Goal: Transaction & Acquisition: Download file/media

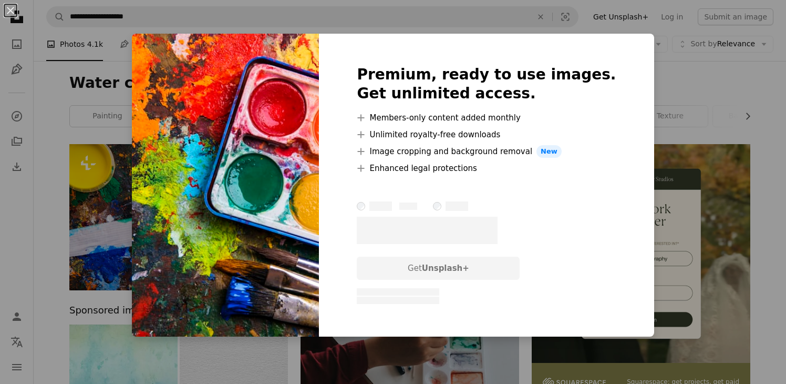
scroll to position [1458, 0]
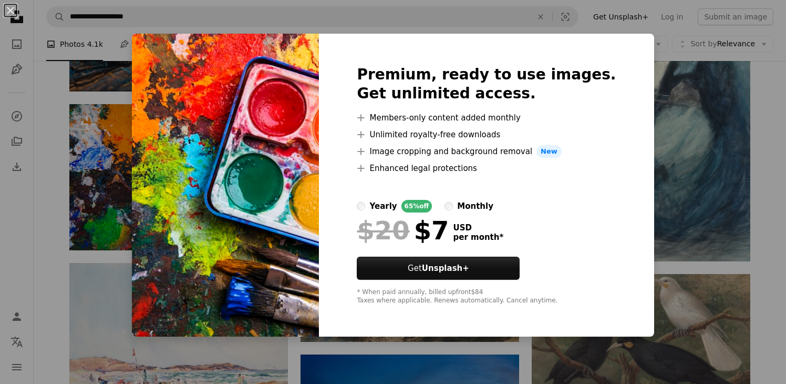
click at [75, 191] on div "An X shape Premium, ready to use images. Get unlimited access. A plus sign Memb…" at bounding box center [393, 192] width 786 height 384
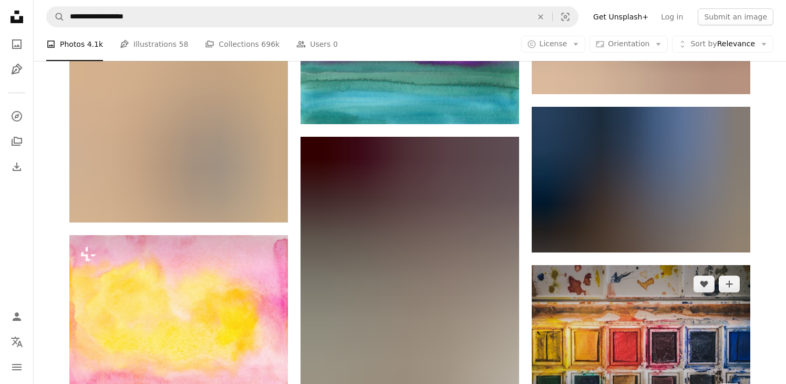
scroll to position [5998, 0]
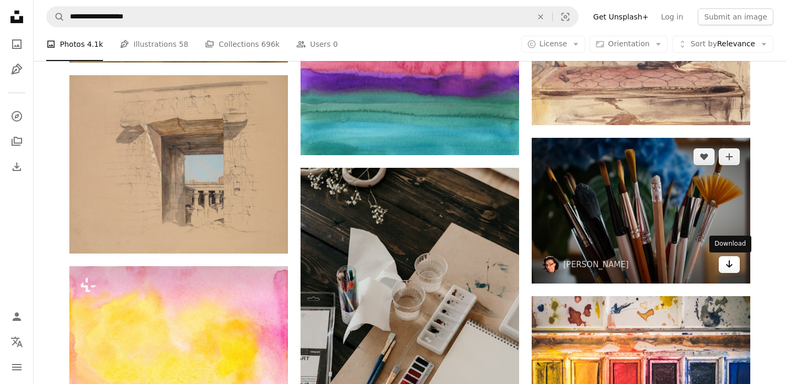
click at [733, 263] on icon "Arrow pointing down" at bounding box center [729, 264] width 8 height 13
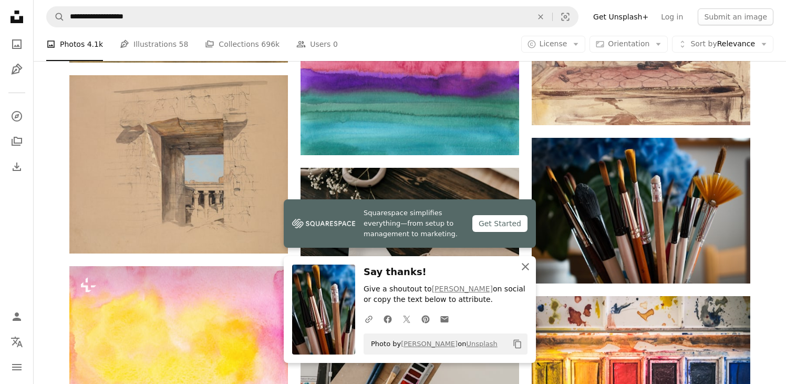
click at [526, 264] on icon "An X shape" at bounding box center [525, 266] width 13 height 13
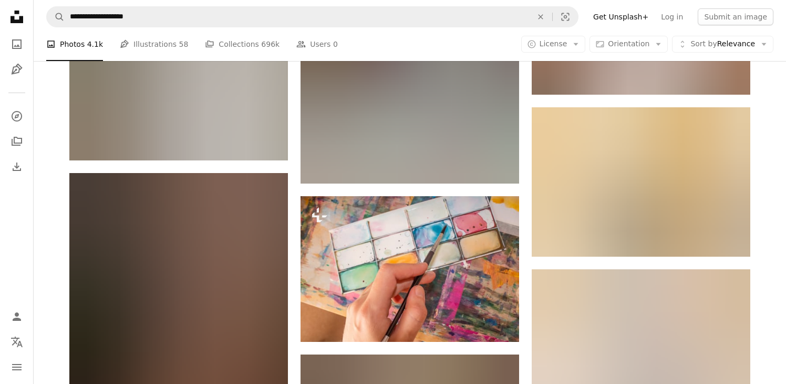
scroll to position [8841, 0]
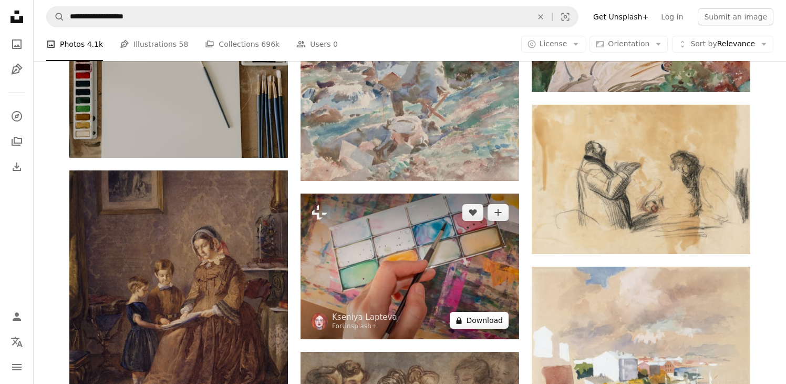
click at [475, 320] on button "A lock Download" at bounding box center [479, 320] width 59 height 17
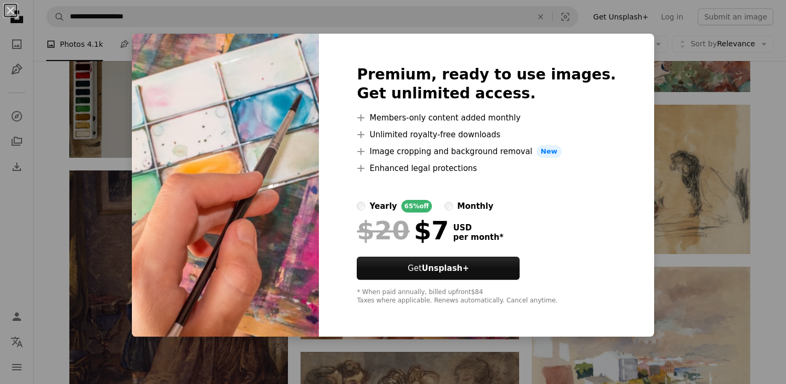
click at [693, 113] on div "An X shape Premium, ready to use images. Get unlimited access. A plus sign Memb…" at bounding box center [393, 192] width 786 height 384
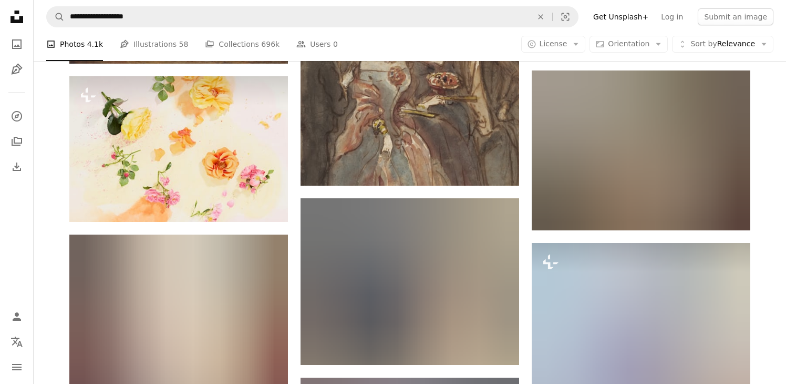
scroll to position [9207, 0]
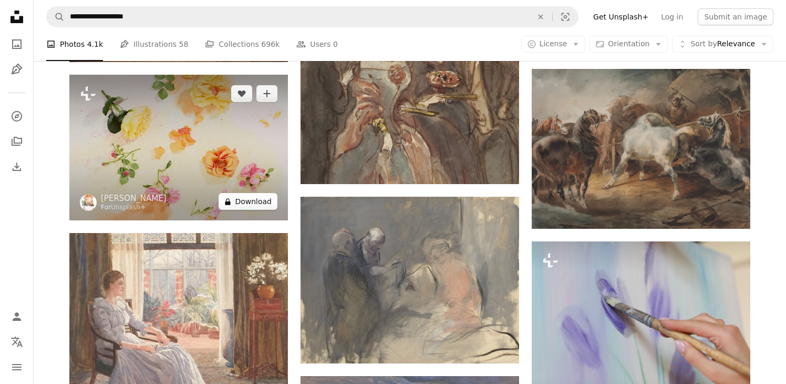
click at [255, 199] on button "A lock Download" at bounding box center [248, 201] width 59 height 17
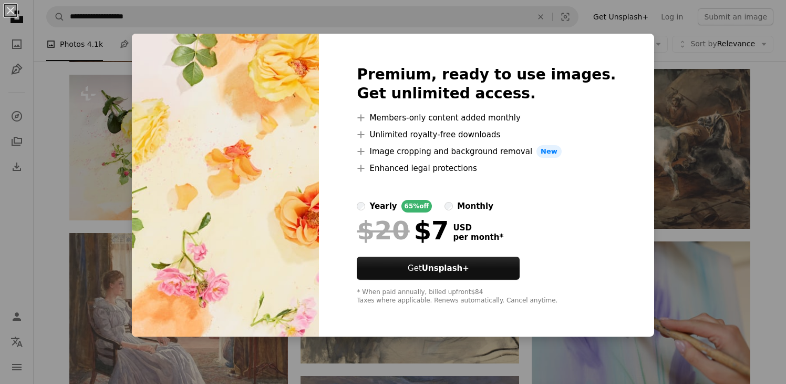
click at [673, 85] on div "An X shape Premium, ready to use images. Get unlimited access. A plus sign Memb…" at bounding box center [393, 192] width 786 height 384
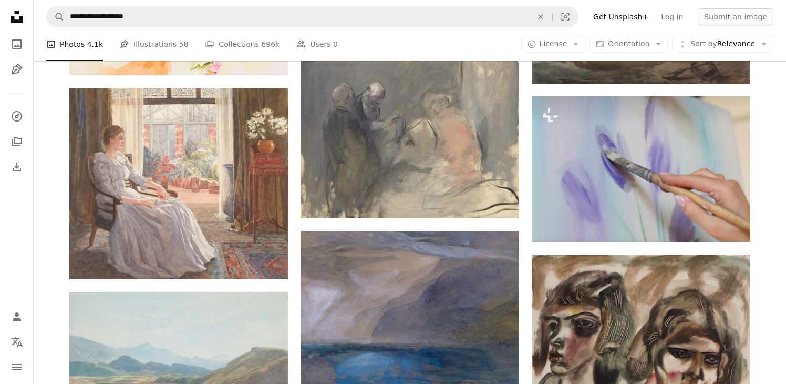
scroll to position [9349, 0]
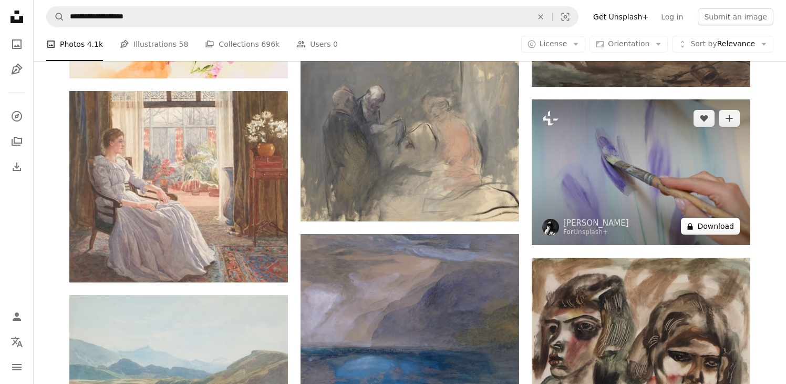
click at [704, 228] on button "A lock Download" at bounding box center [710, 226] width 59 height 17
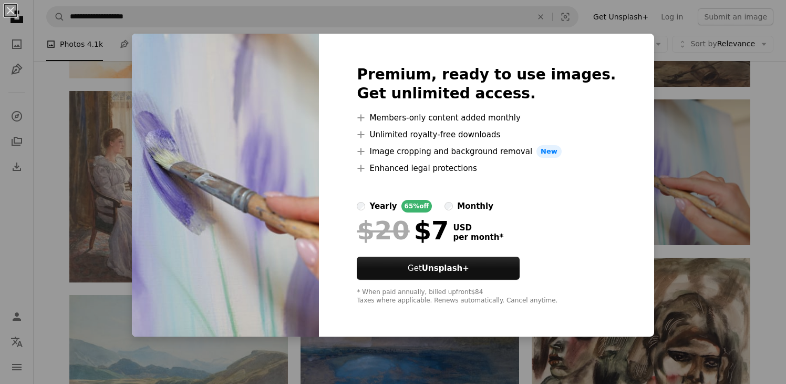
click at [676, 149] on div "An X shape Premium, ready to use images. Get unlimited access. A plus sign Memb…" at bounding box center [393, 192] width 786 height 384
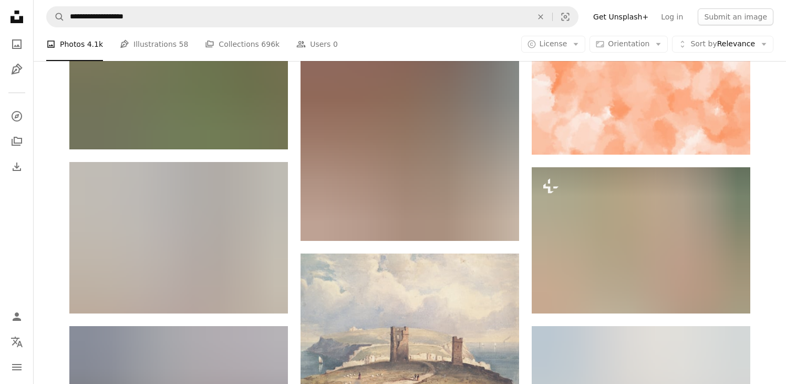
scroll to position [13388, 0]
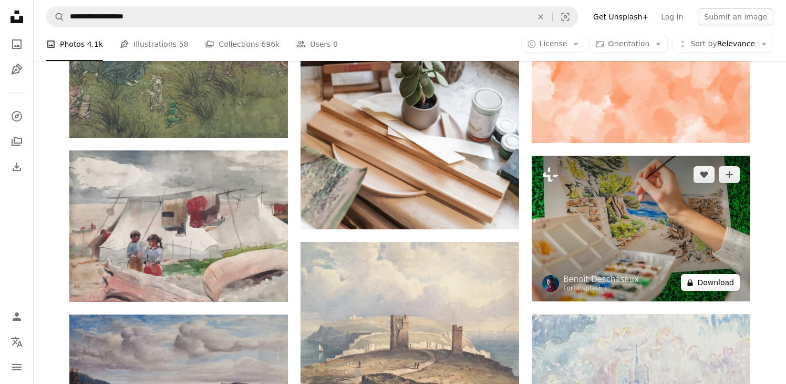
click at [708, 287] on button "A lock Download" at bounding box center [710, 282] width 59 height 17
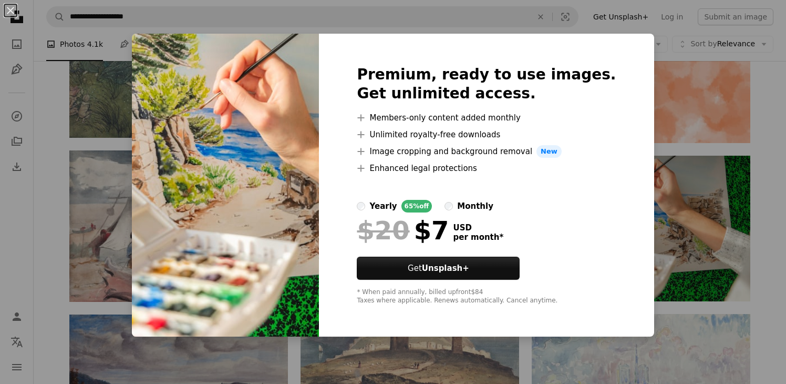
click at [692, 189] on div "An X shape Premium, ready to use images. Get unlimited access. A plus sign Memb…" at bounding box center [393, 192] width 786 height 384
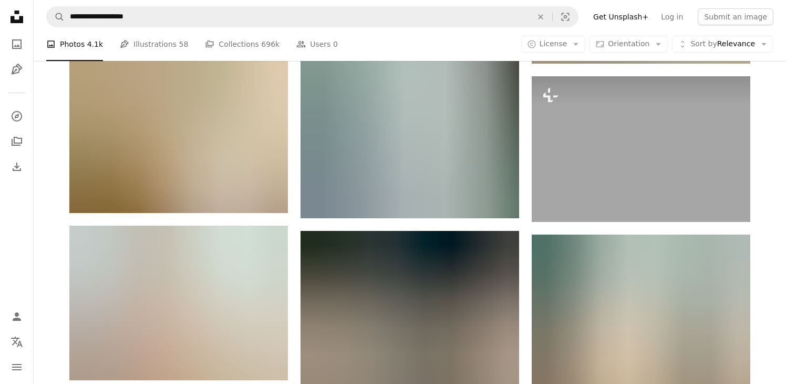
scroll to position [14277, 0]
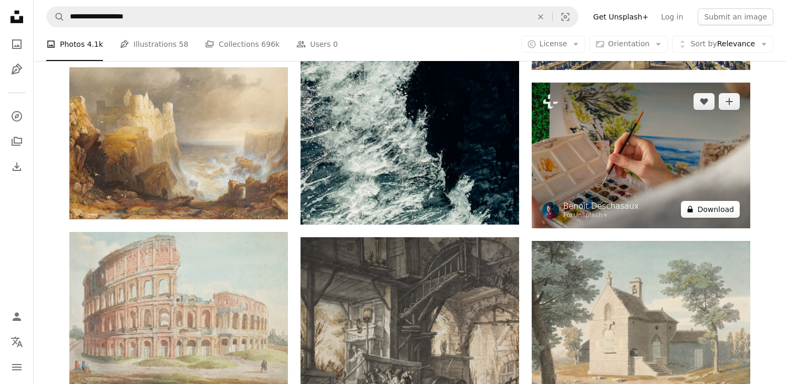
click at [730, 212] on button "A lock Download" at bounding box center [710, 209] width 59 height 17
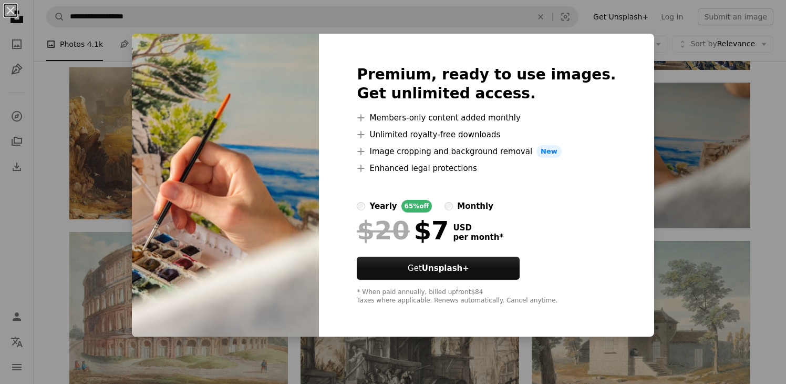
click at [676, 140] on div "An X shape Premium, ready to use images. Get unlimited access. A plus sign Memb…" at bounding box center [393, 192] width 786 height 384
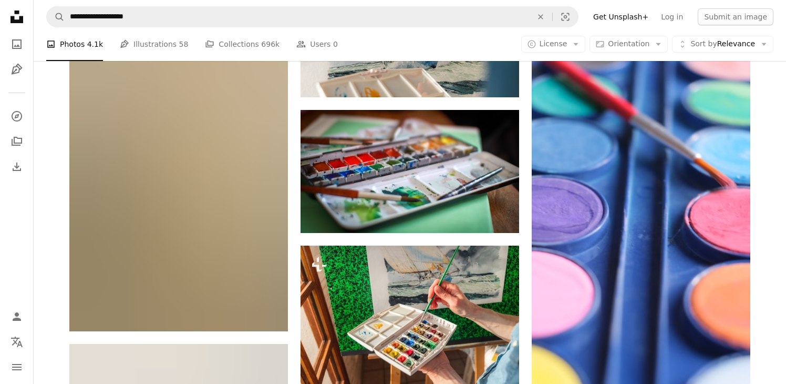
scroll to position [15773, 0]
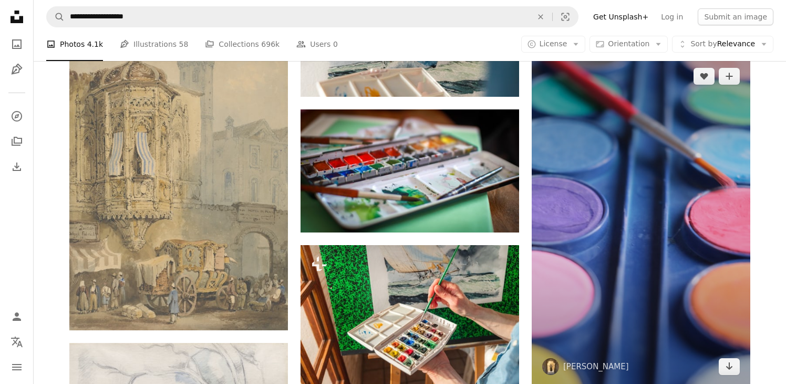
click at [664, 197] on img at bounding box center [641, 221] width 219 height 328
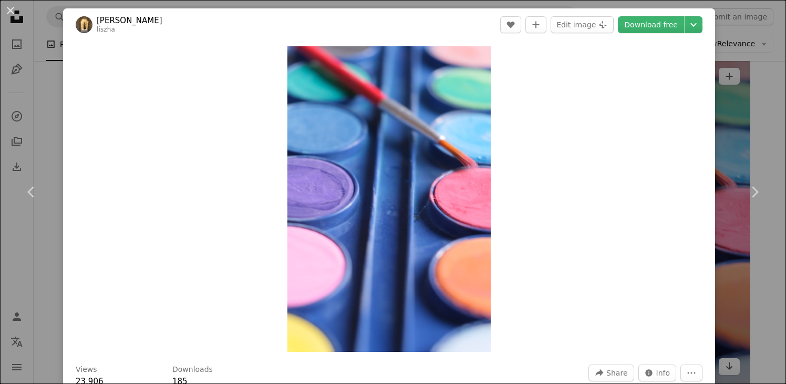
scroll to position [4, 0]
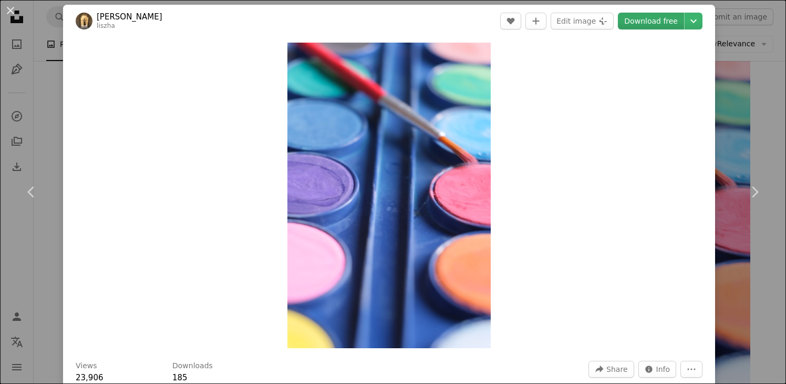
click at [674, 21] on link "Download free" at bounding box center [651, 21] width 66 height 17
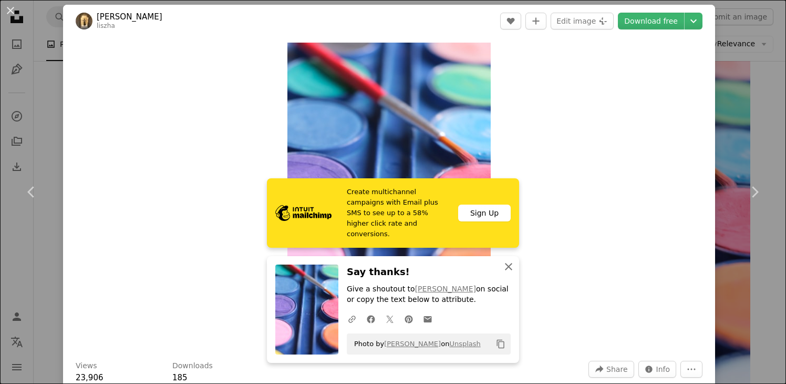
click at [509, 264] on icon "An X shape" at bounding box center [509, 266] width 13 height 13
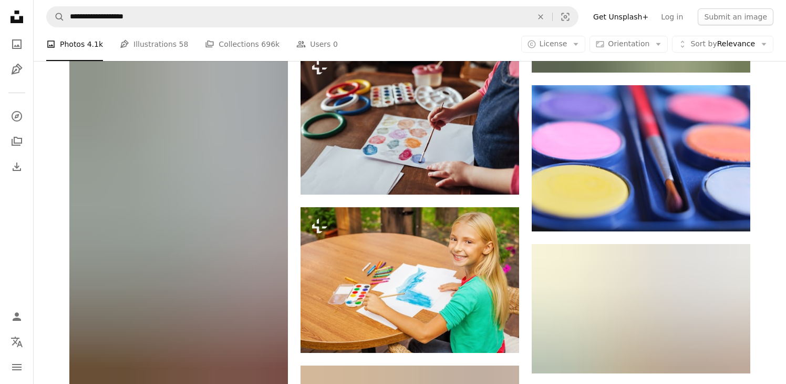
scroll to position [17487, 0]
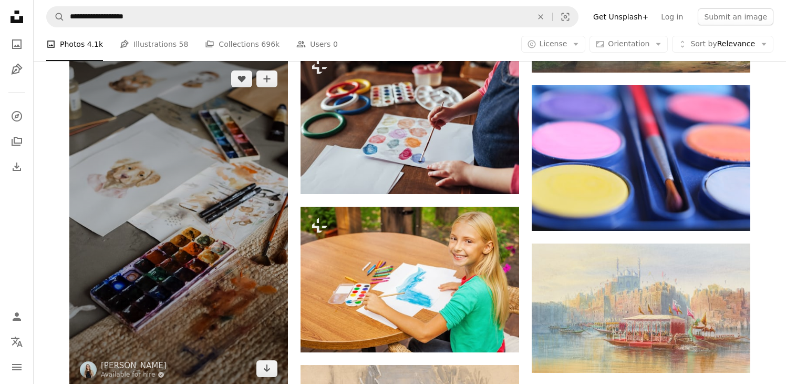
click at [194, 286] on img at bounding box center [178, 223] width 219 height 327
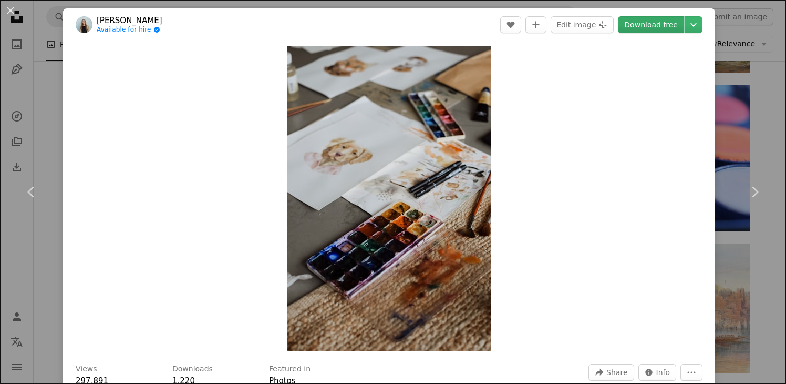
click at [660, 21] on link "Download free" at bounding box center [651, 24] width 66 height 17
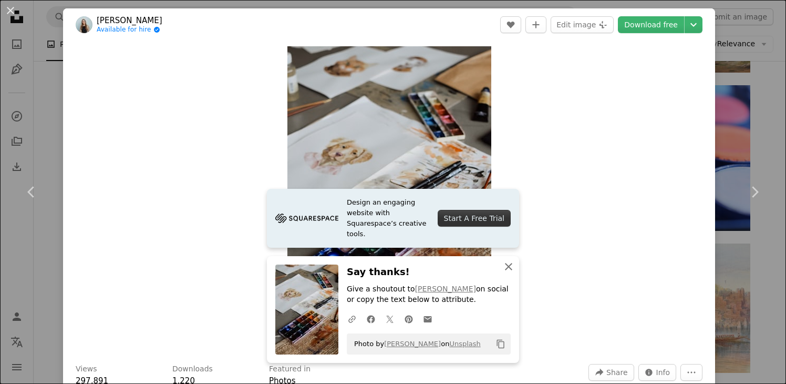
click at [508, 269] on icon "An X shape" at bounding box center [509, 266] width 13 height 13
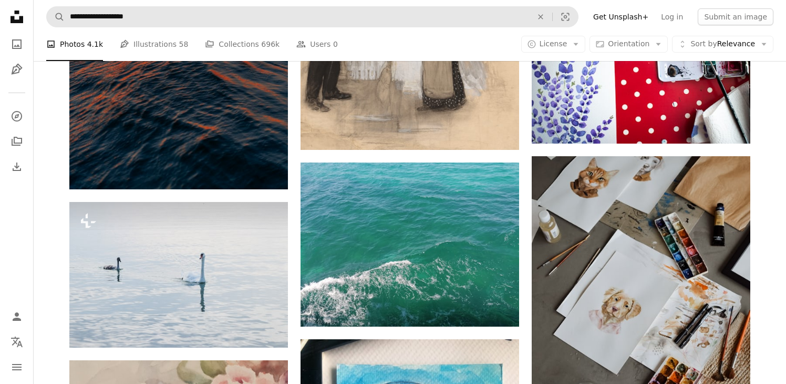
scroll to position [18034, 0]
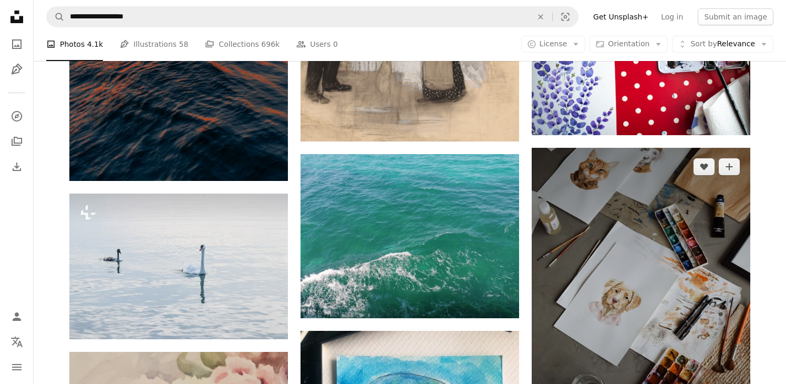
click at [685, 265] on img at bounding box center [641, 311] width 219 height 327
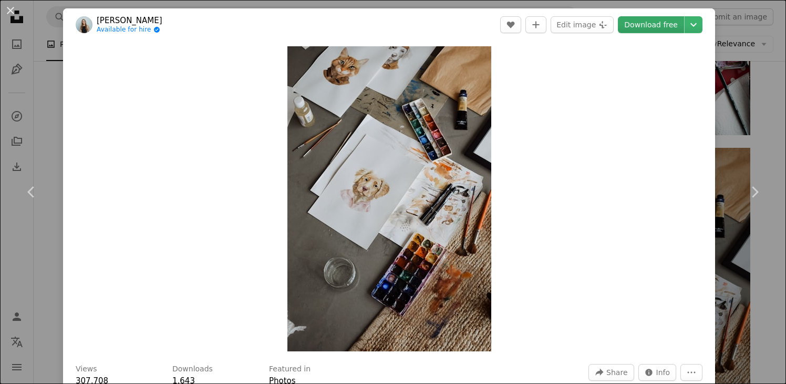
click at [667, 24] on link "Download free" at bounding box center [651, 24] width 66 height 17
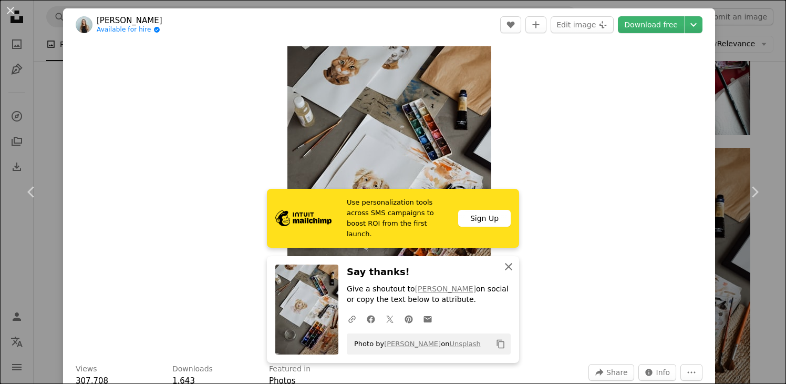
click at [508, 264] on icon "An X shape" at bounding box center [509, 266] width 13 height 13
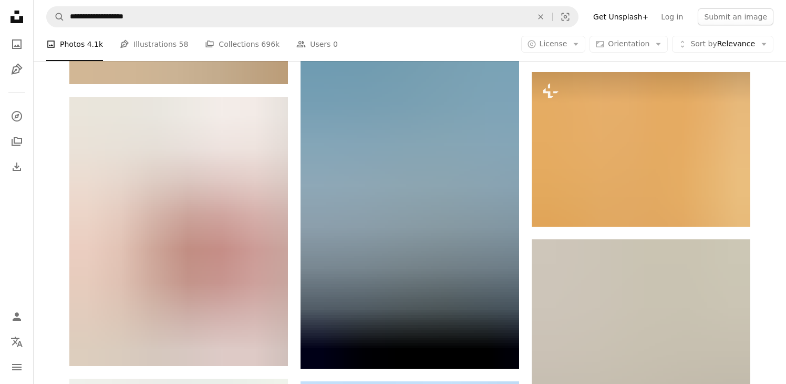
scroll to position [18792, 0]
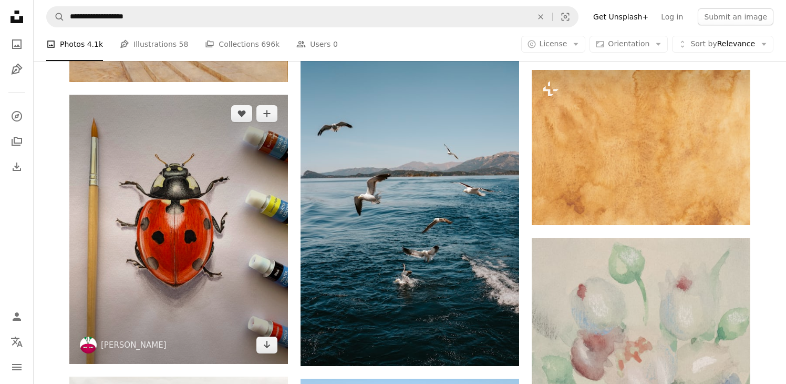
click at [191, 264] on img at bounding box center [178, 229] width 219 height 269
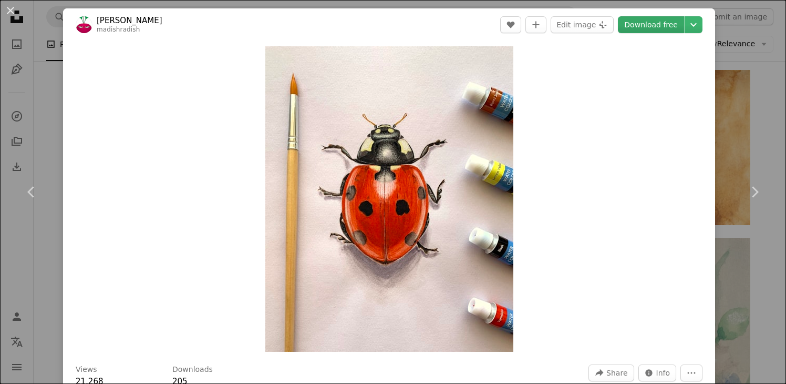
click at [666, 21] on link "Download free" at bounding box center [651, 24] width 66 height 17
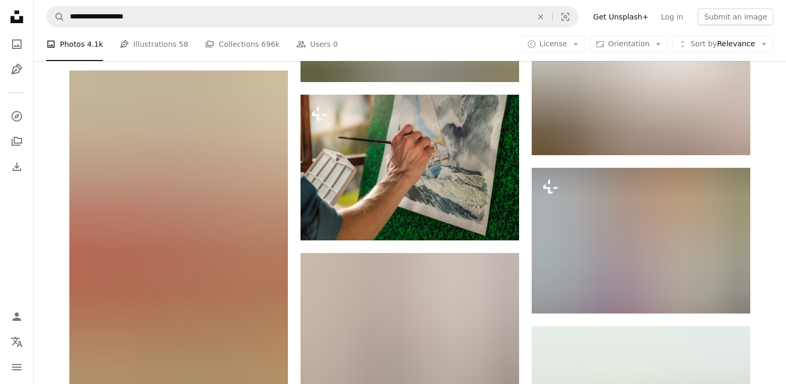
scroll to position [22210, 0]
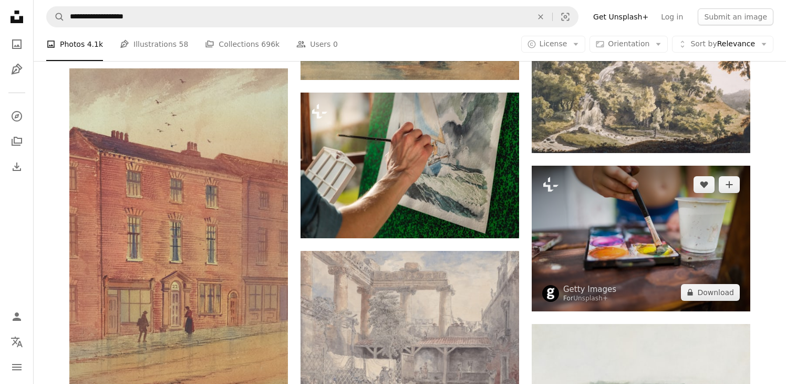
click at [582, 252] on img at bounding box center [641, 239] width 219 height 146
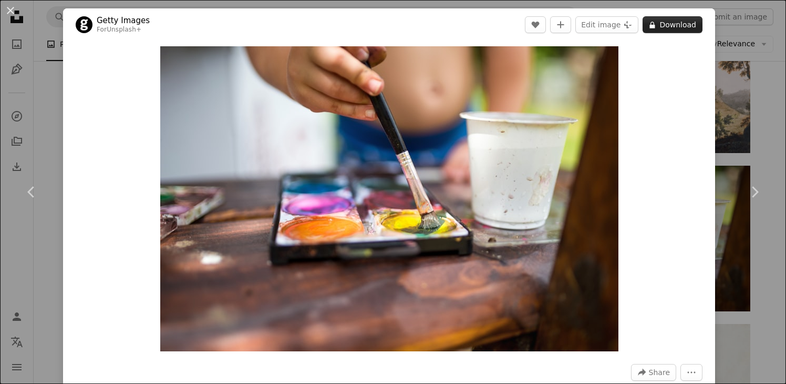
click at [684, 23] on button "A lock Download" at bounding box center [673, 24] width 60 height 17
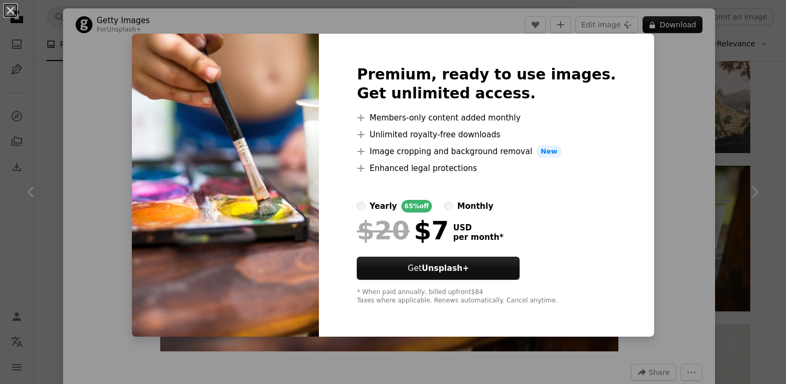
click at [654, 189] on div "An X shape Premium, ready to use images. Get unlimited access. A plus sign Memb…" at bounding box center [393, 192] width 786 height 384
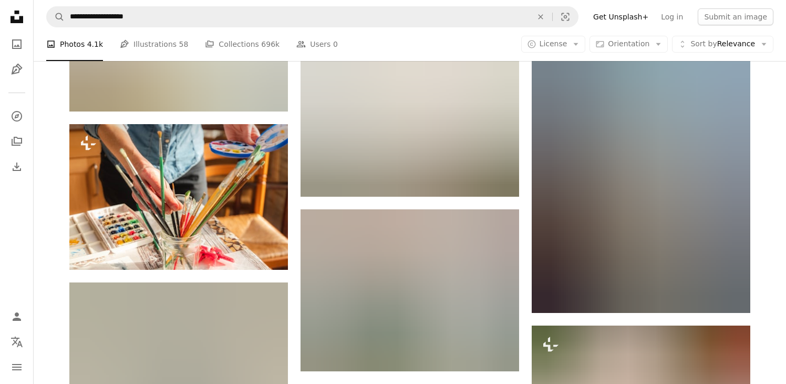
scroll to position [23972, 0]
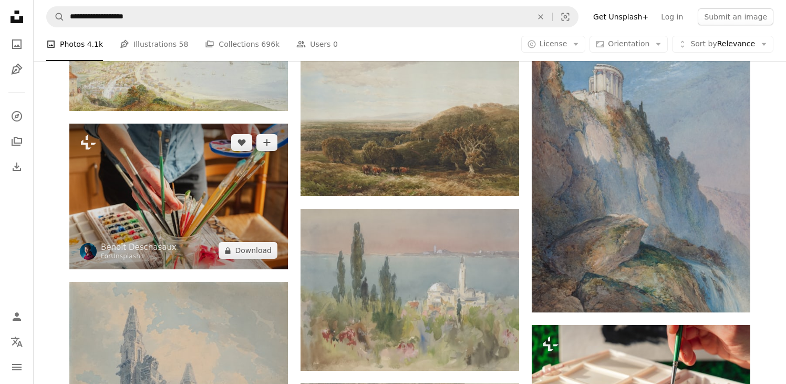
click at [242, 190] on img at bounding box center [178, 197] width 219 height 146
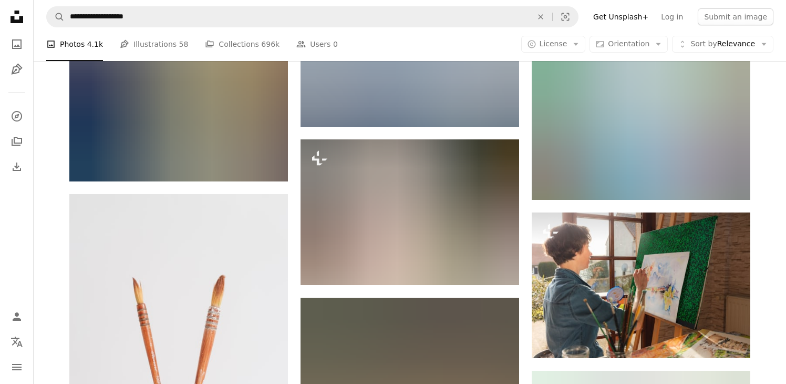
scroll to position [27179, 0]
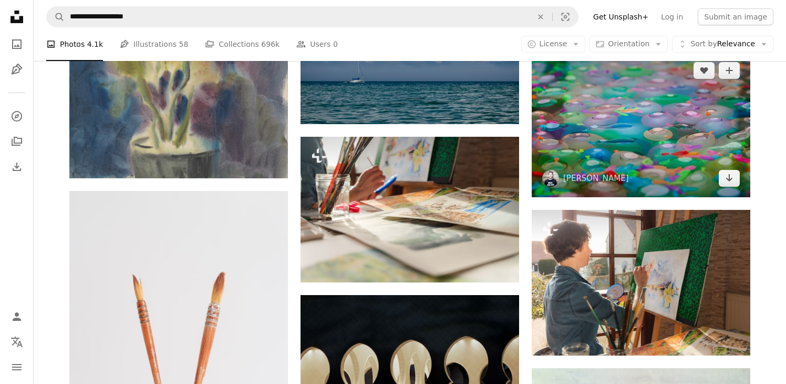
click at [679, 149] on img at bounding box center [641, 125] width 219 height 146
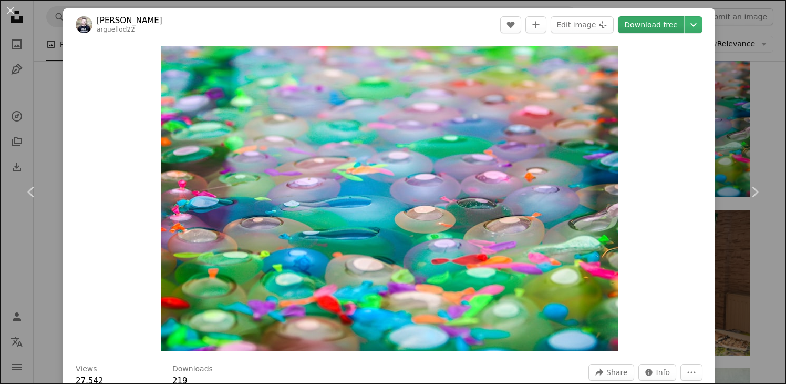
click at [669, 18] on link "Download free" at bounding box center [651, 24] width 66 height 17
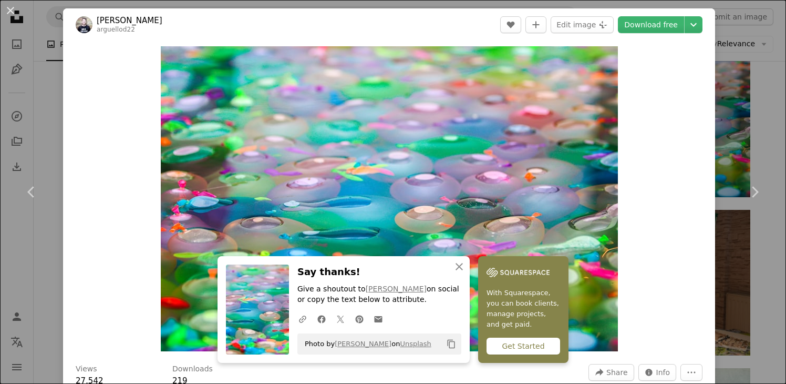
click at [44, 116] on div "An X shape Chevron left Chevron right [PERSON_NAME] arguellod22 A heart A plus …" at bounding box center [393, 192] width 786 height 384
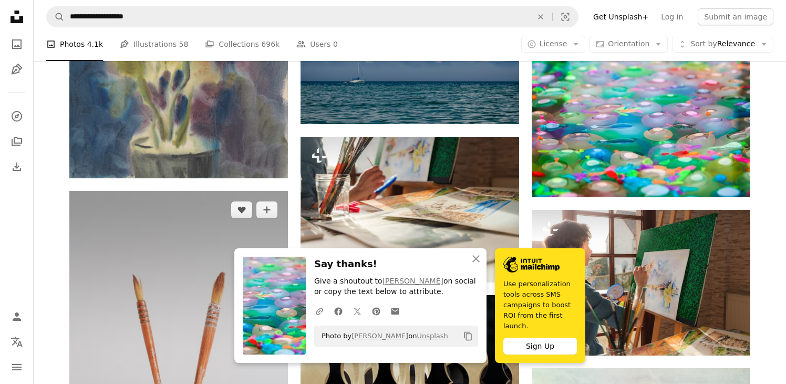
click at [192, 223] on img at bounding box center [178, 364] width 219 height 347
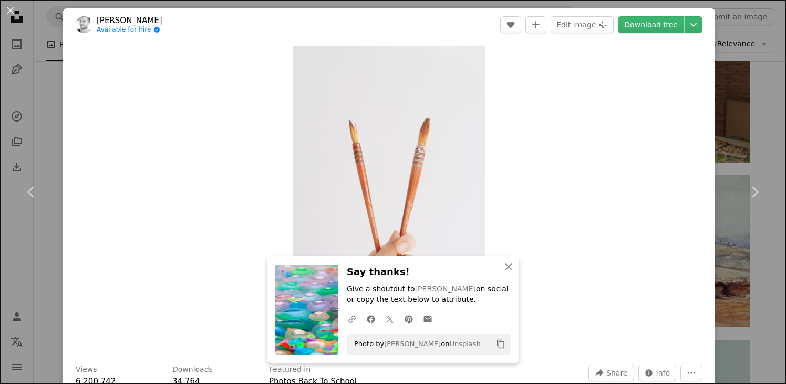
scroll to position [8, 0]
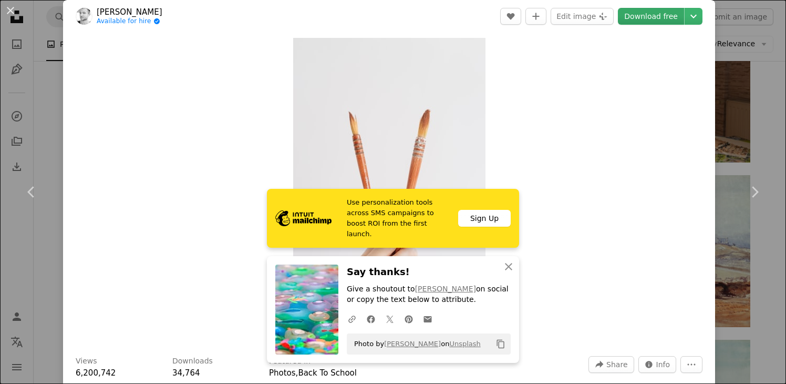
click at [660, 16] on link "Download free" at bounding box center [651, 16] width 66 height 17
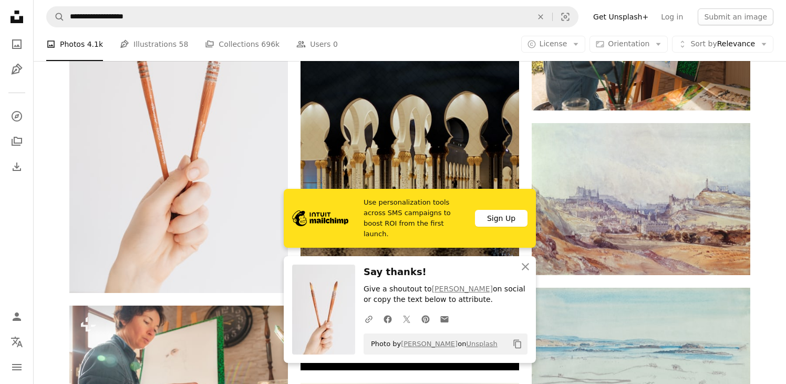
scroll to position [27440, 0]
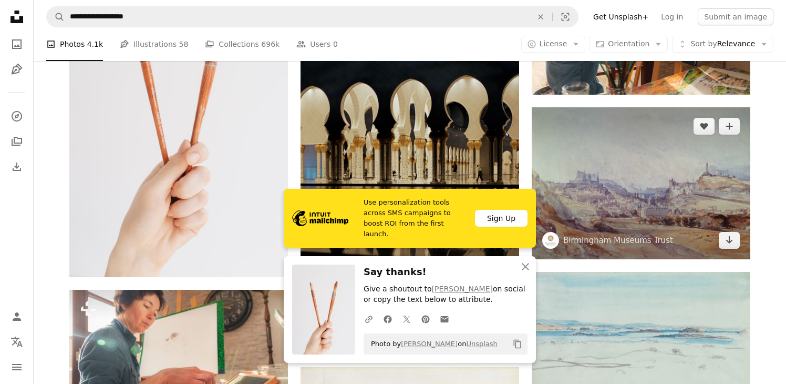
click at [684, 240] on img at bounding box center [641, 183] width 219 height 152
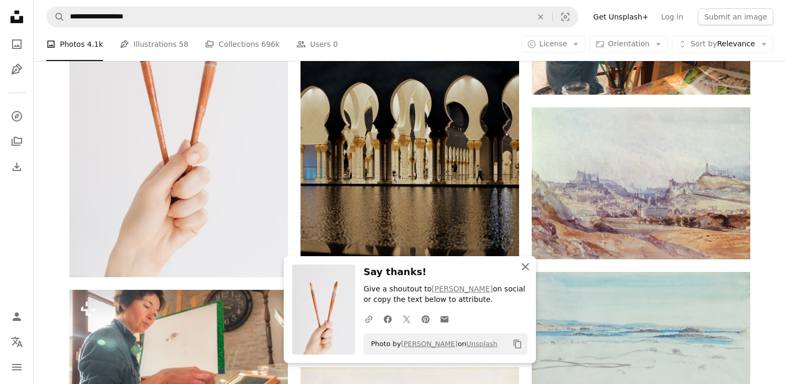
click at [528, 264] on icon "button" at bounding box center [525, 266] width 7 height 7
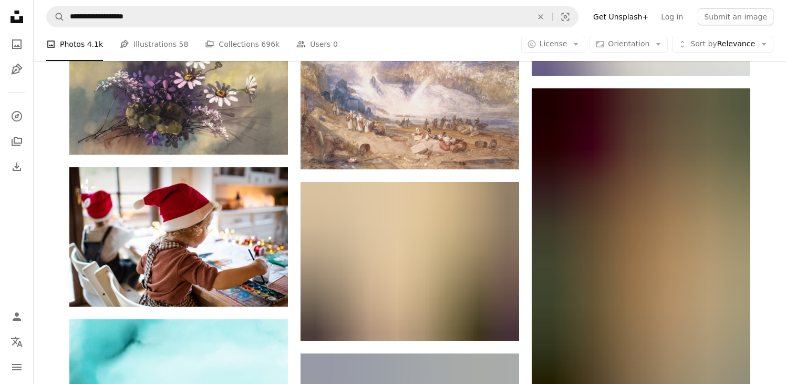
scroll to position [30260, 0]
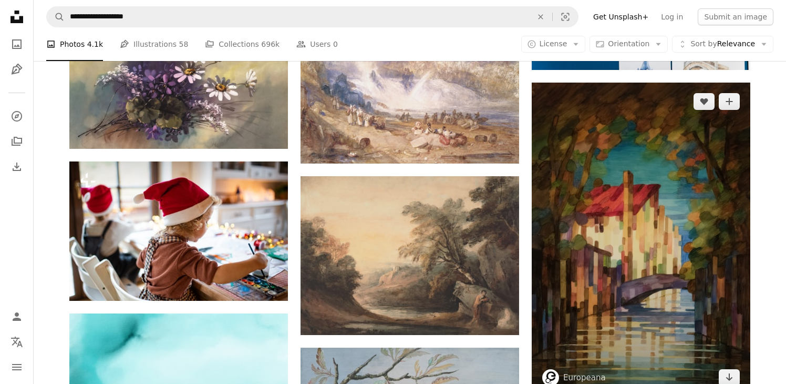
click at [698, 232] on img at bounding box center [641, 240] width 219 height 314
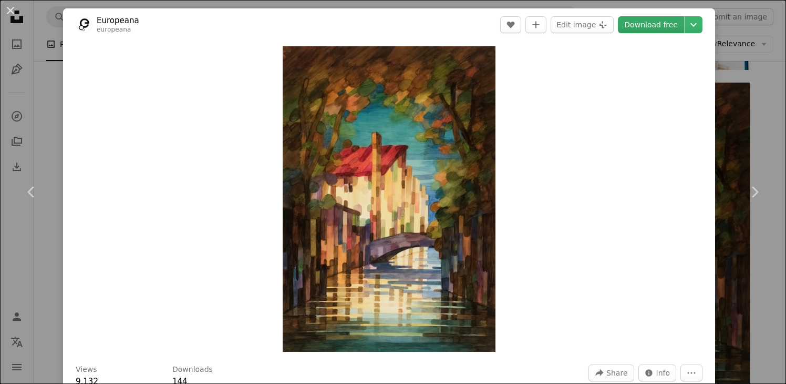
click at [678, 23] on link "Download free" at bounding box center [651, 24] width 66 height 17
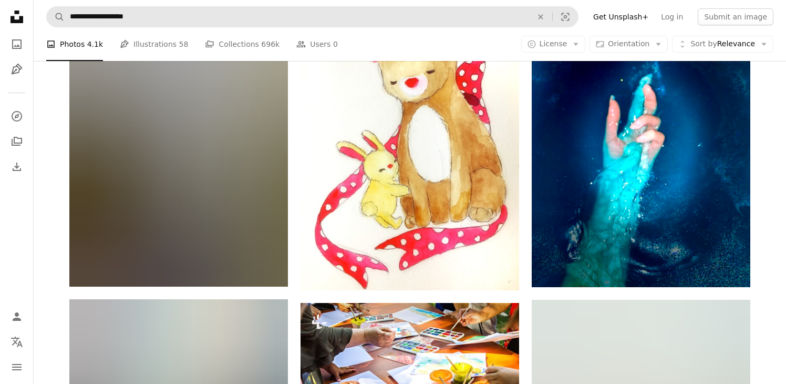
scroll to position [33307, 0]
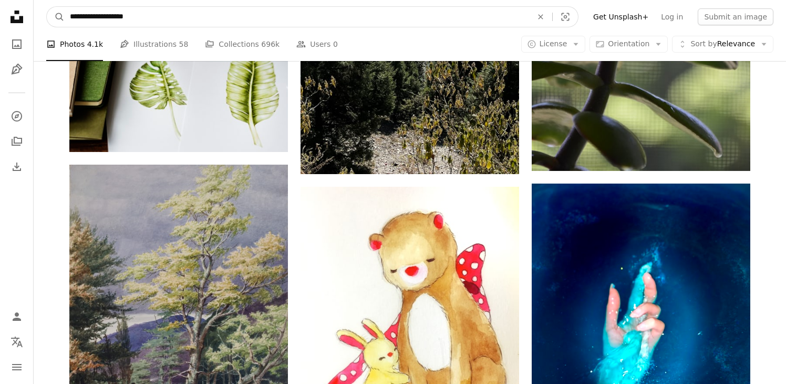
drag, startPoint x: 139, startPoint y: 15, endPoint x: 111, endPoint y: 17, distance: 27.9
click at [111, 17] on input "**********" at bounding box center [297, 17] width 465 height 20
type input "**********"
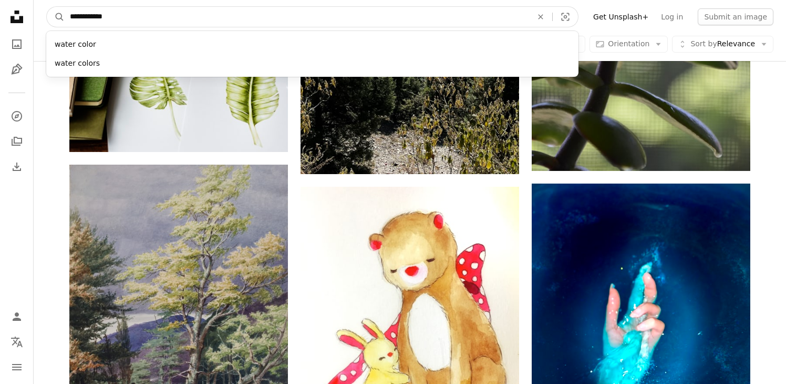
click button "A magnifying glass" at bounding box center [56, 17] width 18 height 20
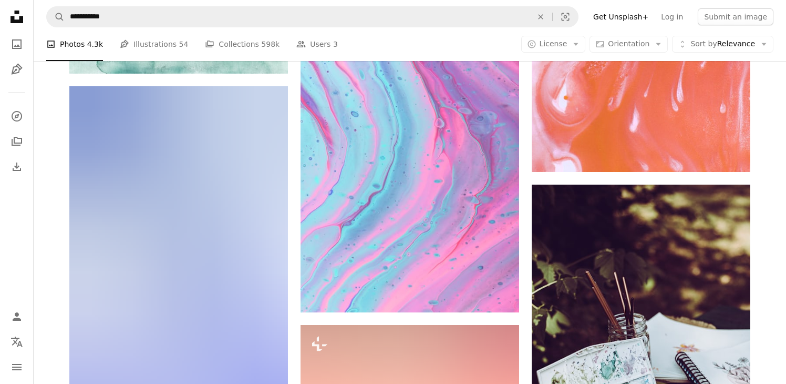
scroll to position [2124, 0]
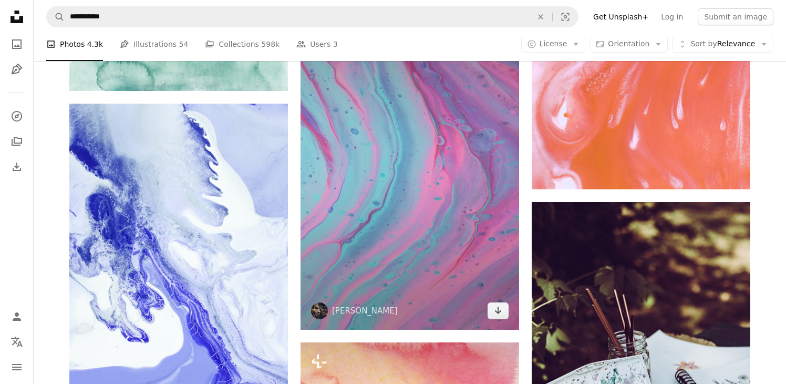
click at [353, 165] on img at bounding box center [410, 166] width 219 height 328
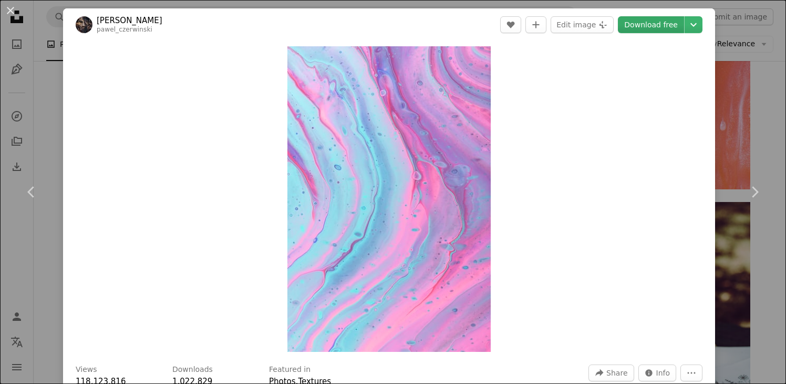
click at [657, 23] on link "Download free" at bounding box center [651, 24] width 66 height 17
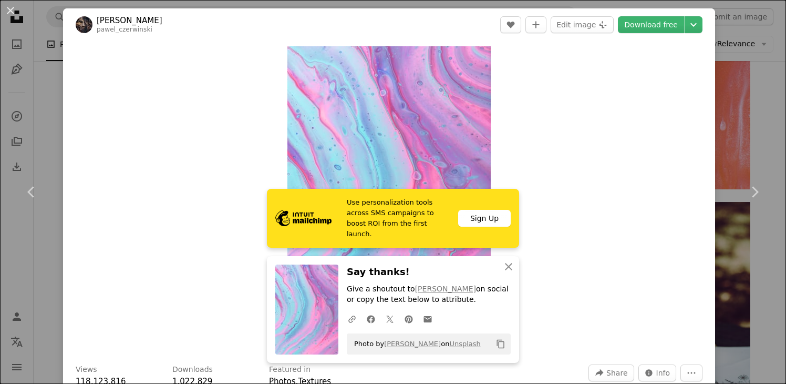
click at [636, 244] on div "Zoom in" at bounding box center [389, 199] width 652 height 316
click at [509, 264] on icon "button" at bounding box center [508, 266] width 7 height 7
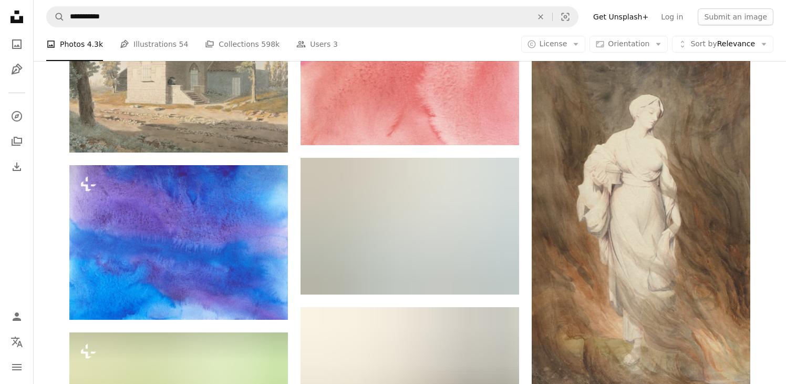
scroll to position [16724, 0]
